Goal: Task Accomplishment & Management: Manage account settings

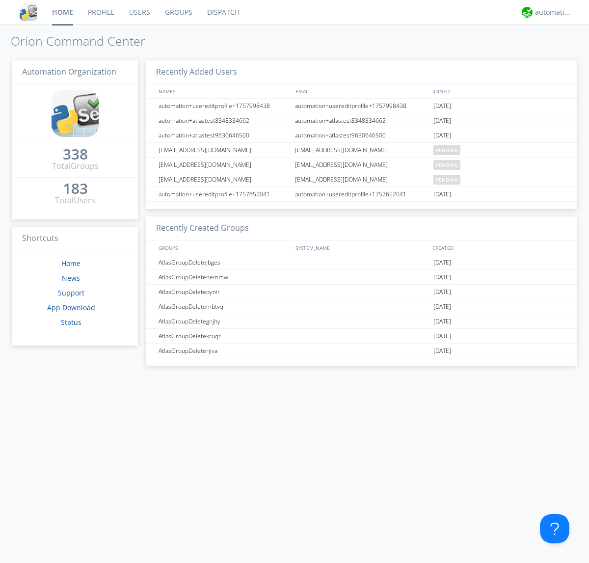
click at [178, 12] on link "Groups" at bounding box center [179, 12] width 42 height 25
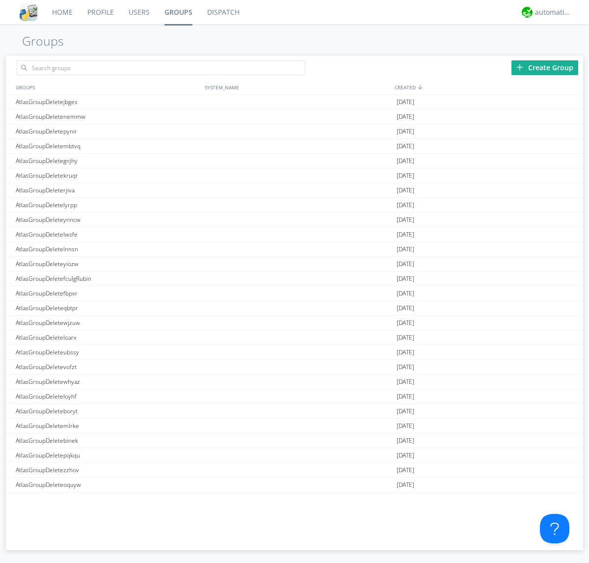
click at [545, 67] on div "Create Group" at bounding box center [544, 67] width 67 height 15
click at [178, 12] on link "Groups" at bounding box center [178, 12] width 43 height 25
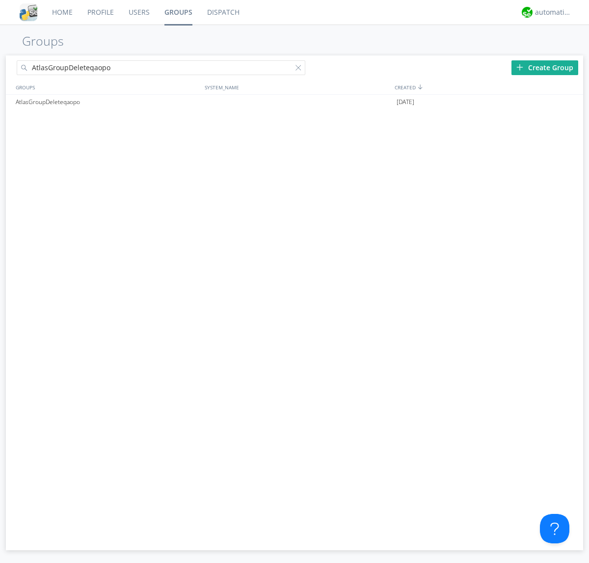
type input "AtlasGroupDeleteqaopo"
click at [300, 69] on div at bounding box center [300, 70] width 10 height 10
type input "AtlasGroupDeleteqaopo"
click at [107, 102] on div "AtlasGroupDeleteqaopo" at bounding box center [107, 102] width 189 height 15
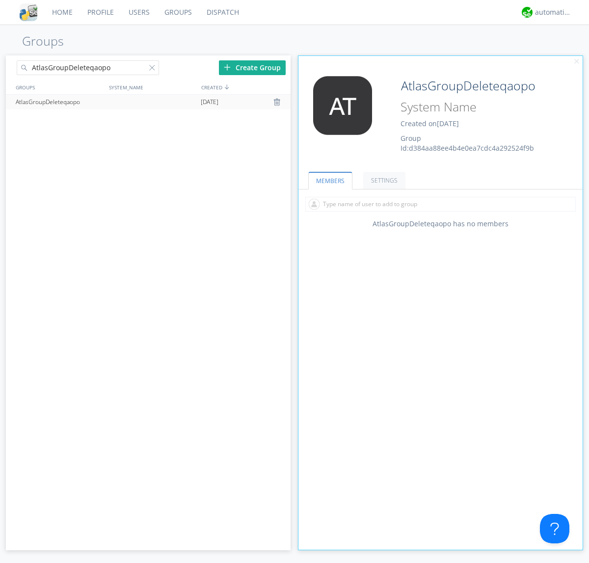
click at [383, 180] on link "SETTINGS" at bounding box center [384, 180] width 42 height 17
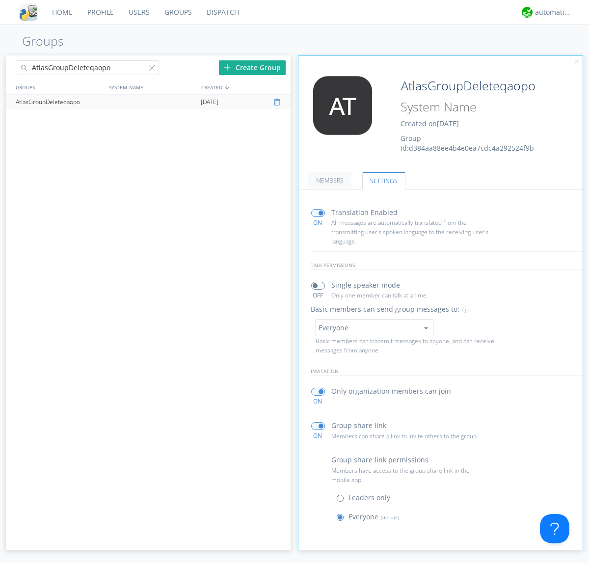
click at [278, 102] on div at bounding box center [278, 102] width 10 height 8
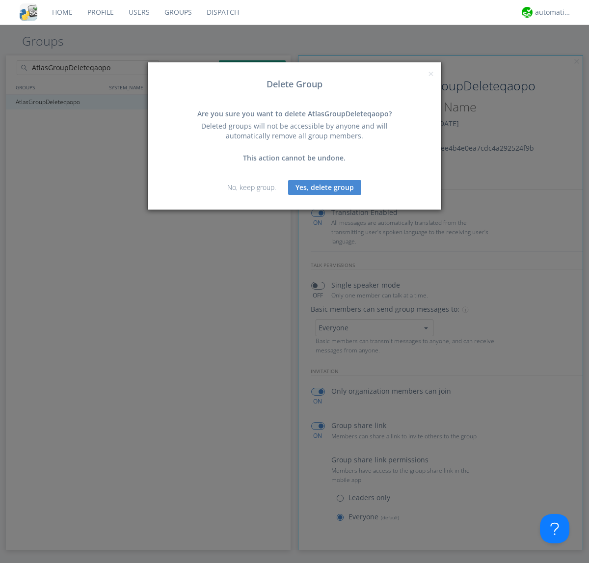
click at [325, 187] on button "Yes, delete group" at bounding box center [324, 187] width 73 height 15
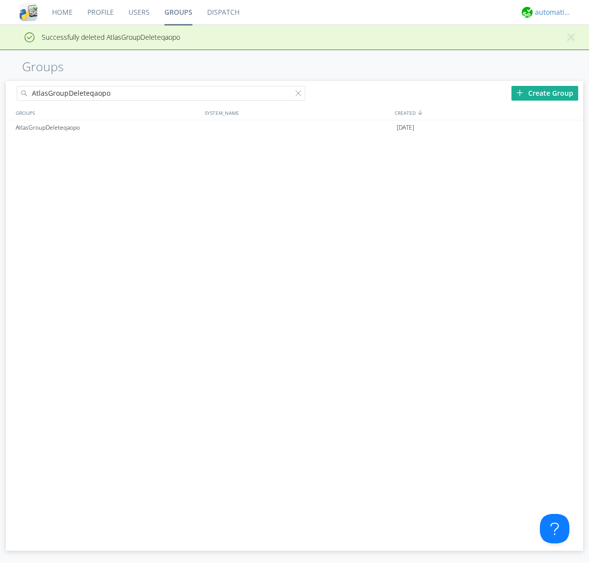
click at [551, 12] on div "automation+atlas" at bounding box center [553, 12] width 37 height 10
